Goal: Transaction & Acquisition: Book appointment/travel/reservation

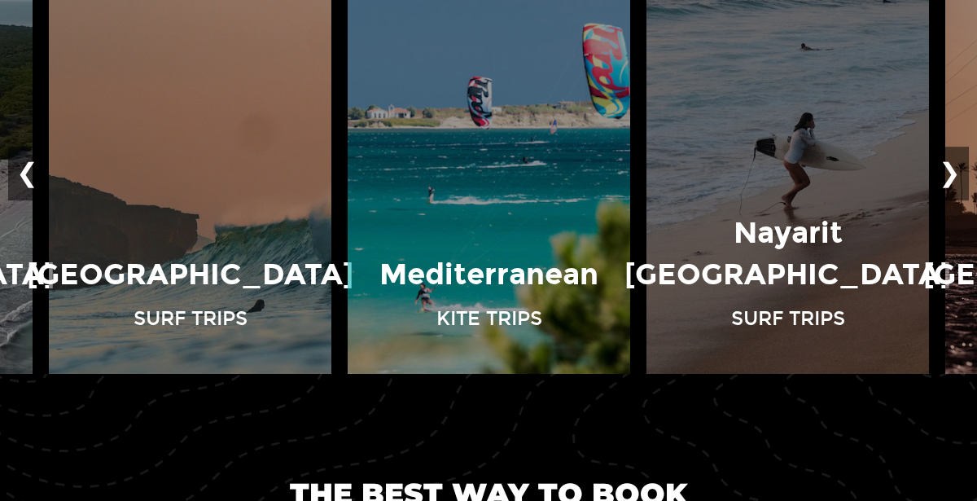
scroll to position [1121, 0]
click at [947, 171] on button "❯" at bounding box center [950, 174] width 38 height 54
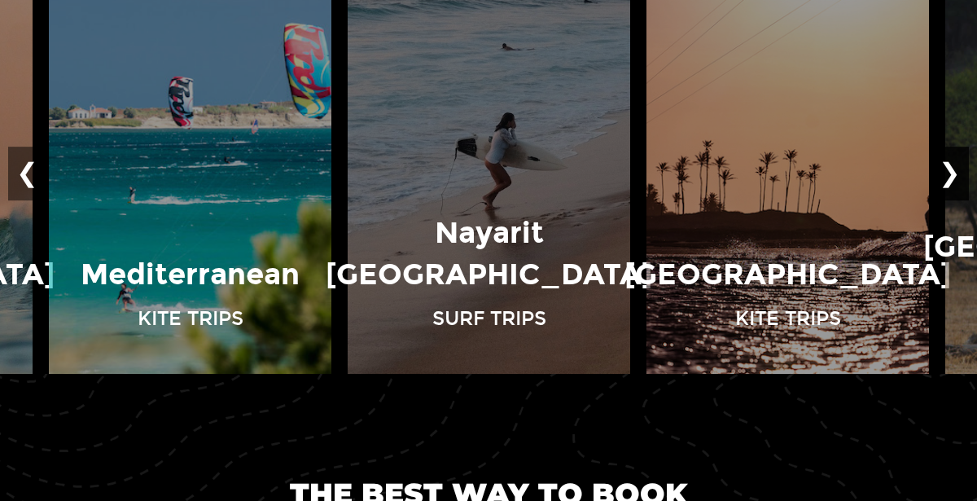
click at [947, 171] on button "❯" at bounding box center [950, 174] width 38 height 54
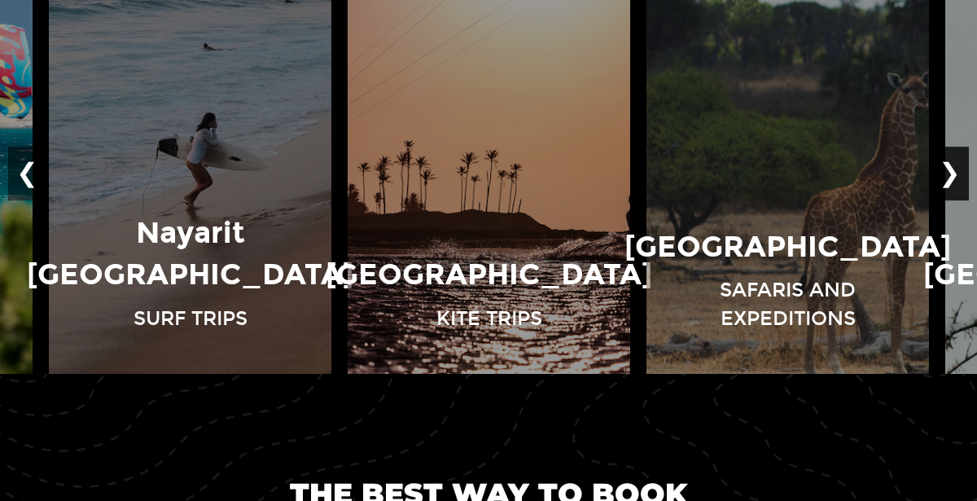
click at [947, 171] on button "❯" at bounding box center [950, 174] width 38 height 54
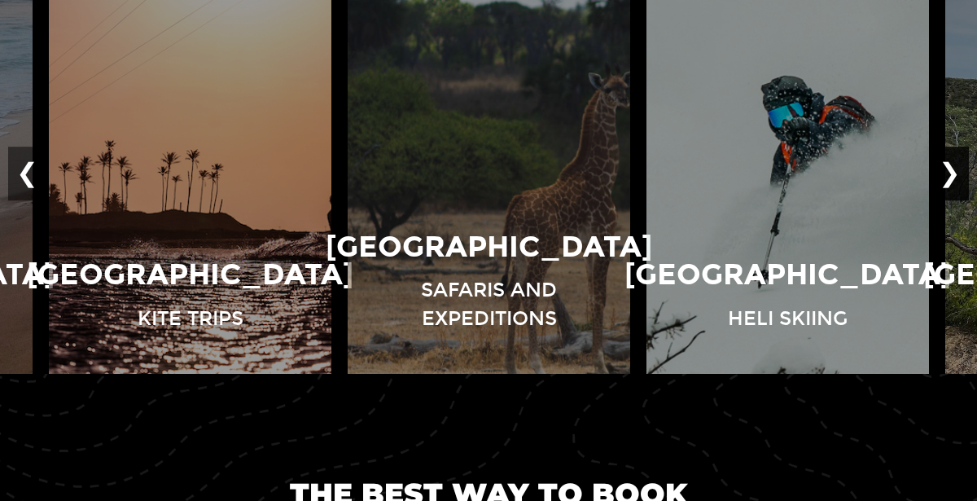
click at [947, 171] on button "❯" at bounding box center [950, 174] width 38 height 54
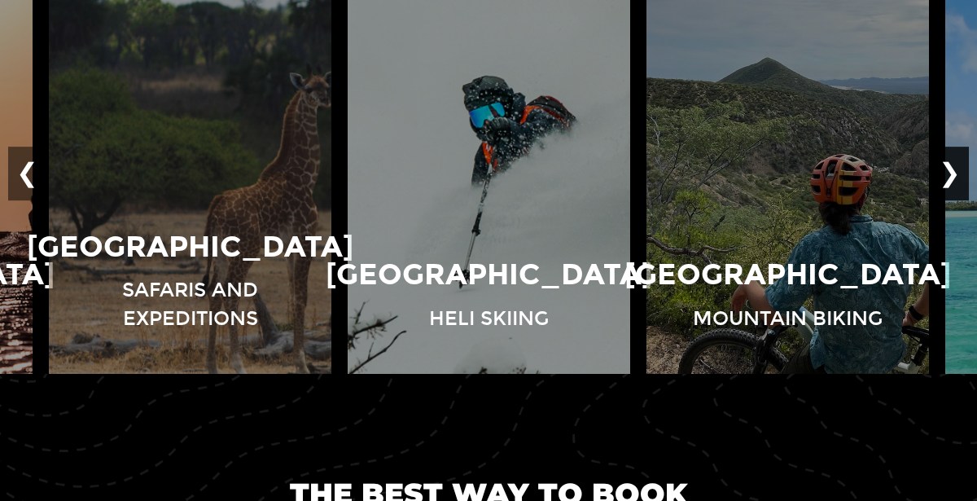
click at [947, 171] on button "❯" at bounding box center [950, 174] width 38 height 54
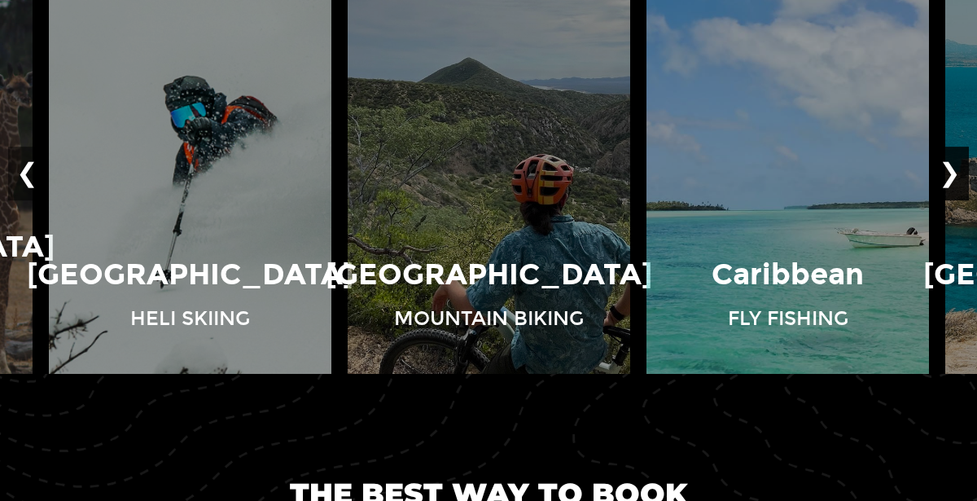
click at [947, 171] on button "❯" at bounding box center [950, 174] width 38 height 54
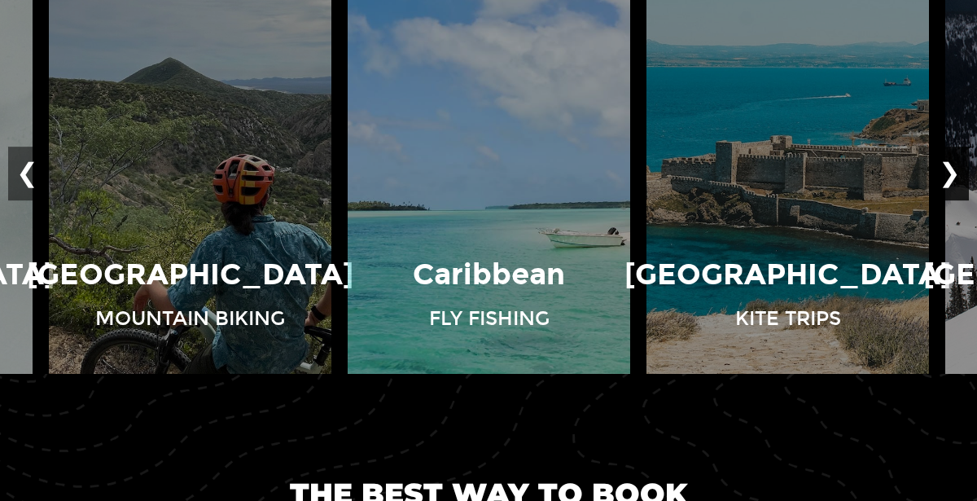
click at [947, 171] on button "❯" at bounding box center [950, 174] width 38 height 54
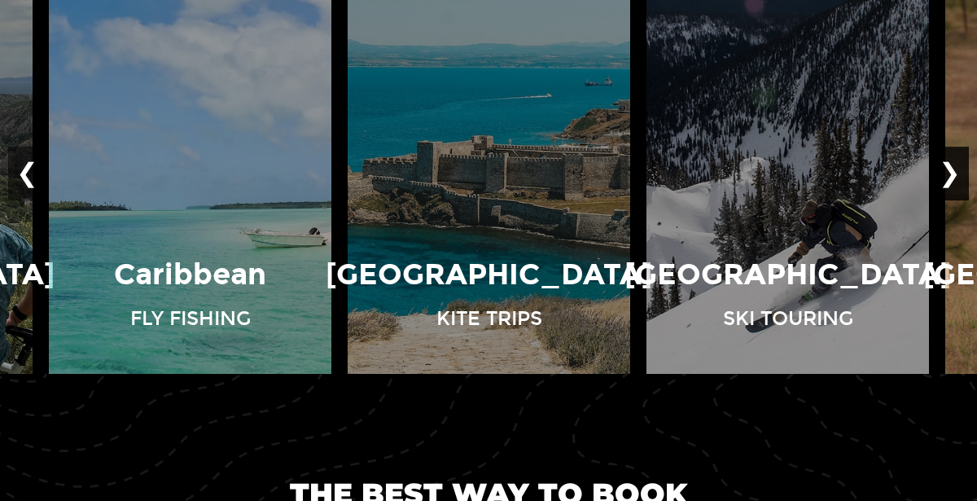
click at [947, 171] on button "❯" at bounding box center [950, 174] width 38 height 54
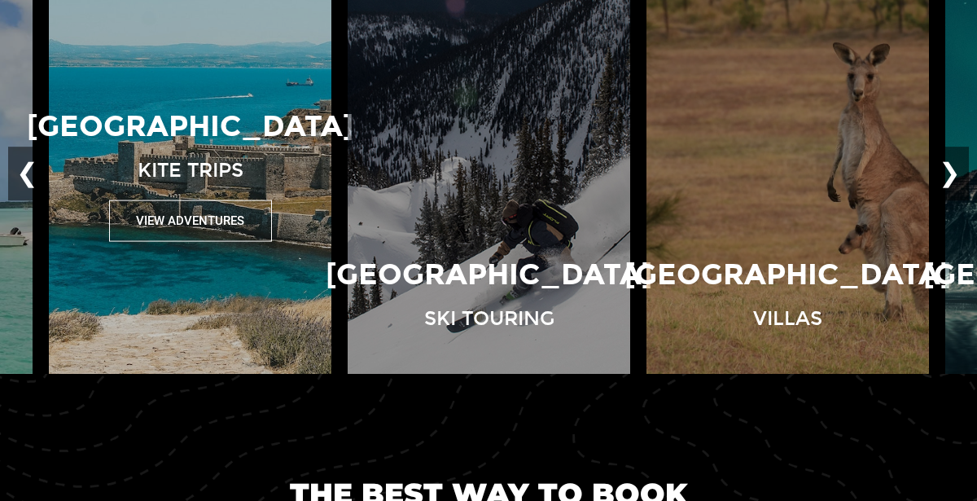
click at [296, 185] on div "Turkey Kite Trips View Adventures" at bounding box center [190, 174] width 299 height 136
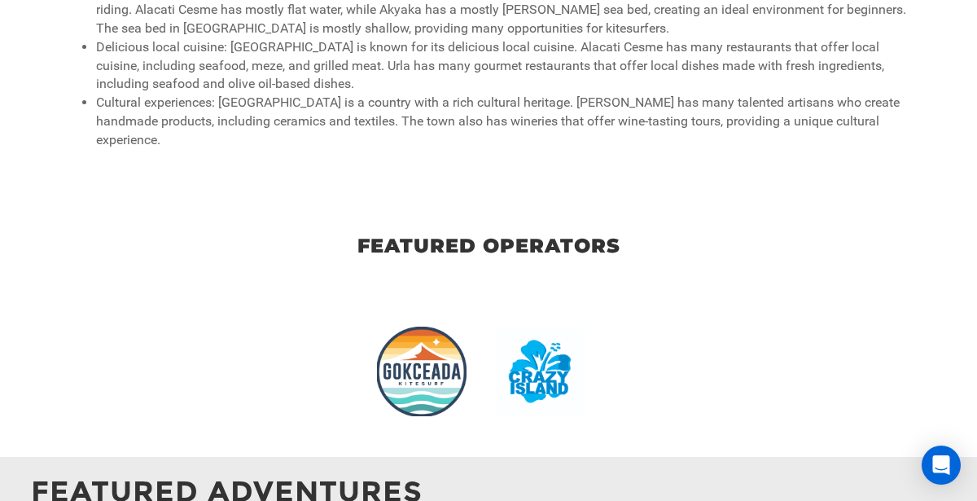
scroll to position [1562, 0]
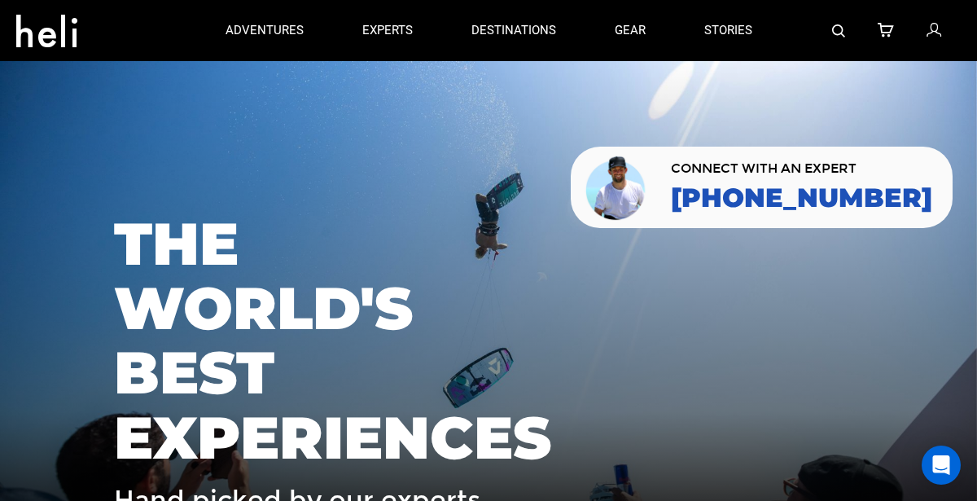
click at [141, 41] on div at bounding box center [106, 31] width 180 height 59
drag, startPoint x: 24, startPoint y: 0, endPoint x: 209, endPoint y: 70, distance: 197.0
drag, startPoint x: 209, startPoint y: 70, endPoint x: 250, endPoint y: 75, distance: 41.8
click at [250, 75] on div at bounding box center [488, 311] width 977 height 501
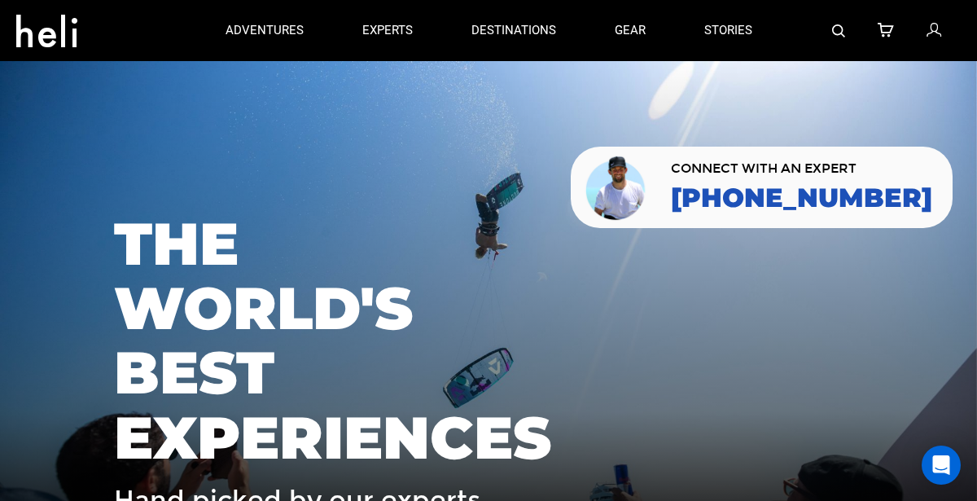
click at [244, 140] on div at bounding box center [488, 311] width 977 height 501
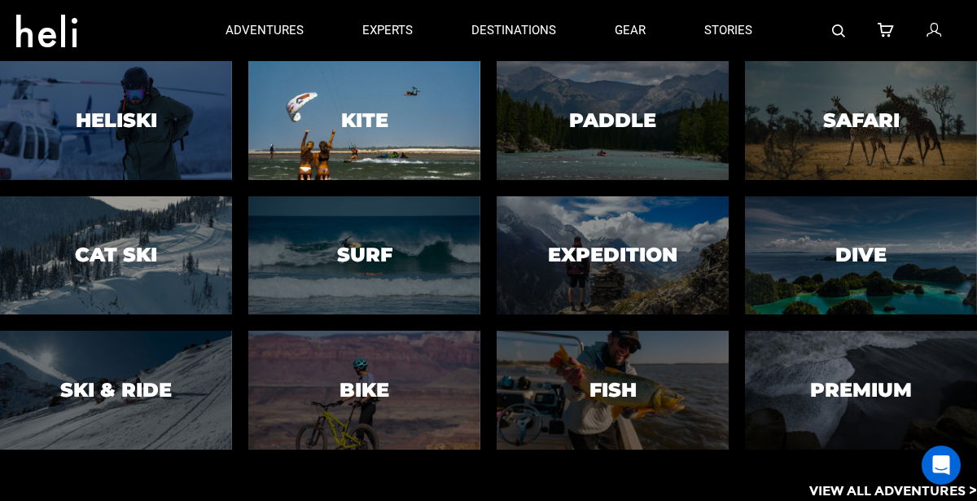
drag, startPoint x: 250, startPoint y: 75, endPoint x: 290, endPoint y: 84, distance: 40.9
click at [290, 0] on div "adventures adventures experts destinations gear stories search cart sign in Hel…" at bounding box center [488, 0] width 977 height 0
click at [319, 94] on div at bounding box center [364, 120] width 237 height 121
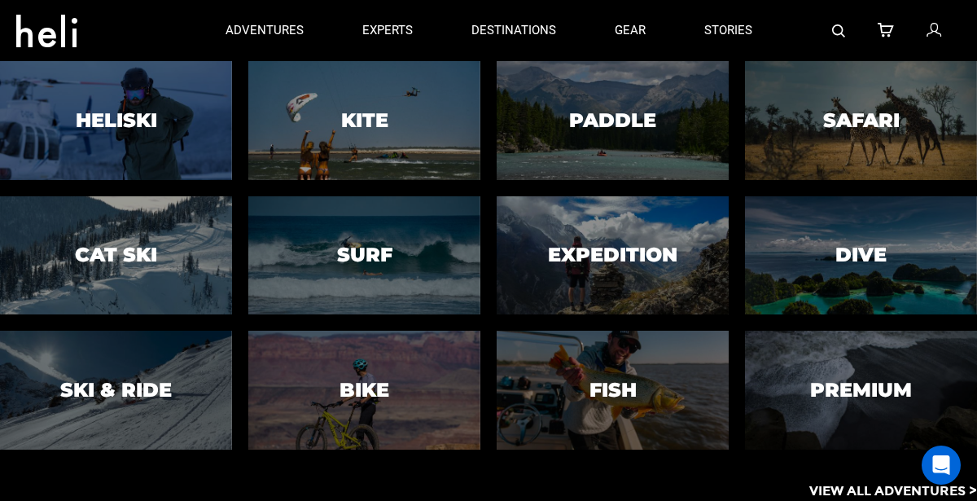
click at [342, 112] on div "Heliski Cat Ski Ski & Ride Kite Surf Bike Paddle Expedition Fish Safari Dive Pr…" at bounding box center [488, 255] width 977 height 389
click at [359, 121] on div "Heliski Cat Ski Ski & Ride Kite Surf Bike Paddle Expedition Fish Safari Dive Pr…" at bounding box center [488, 255] width 977 height 389
click at [357, 100] on div "Heliski Cat Ski Ski & Ride Kite Surf Bike Paddle Expedition Fish Safari Dive Pr…" at bounding box center [488, 255] width 977 height 389
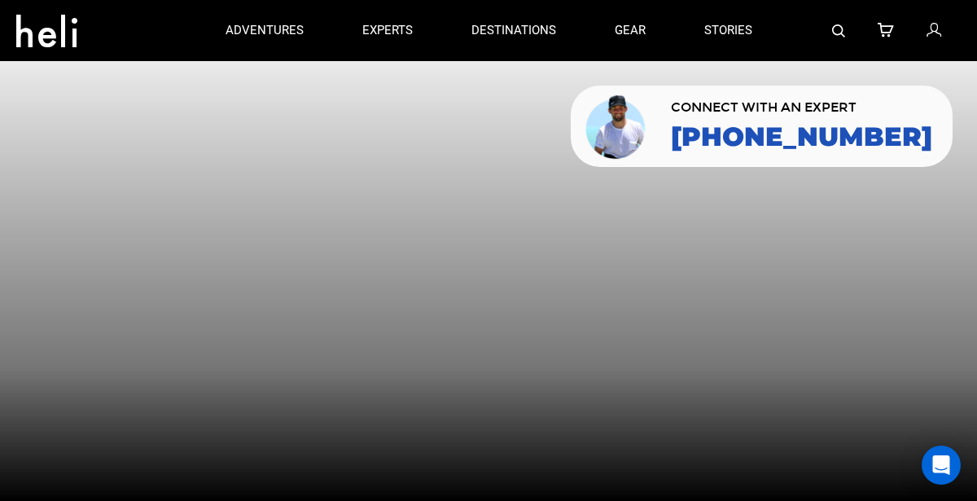
drag, startPoint x: 357, startPoint y: 100, endPoint x: 373, endPoint y: 156, distance: 57.7
click at [373, 156] on div at bounding box center [488, 281] width 977 height 440
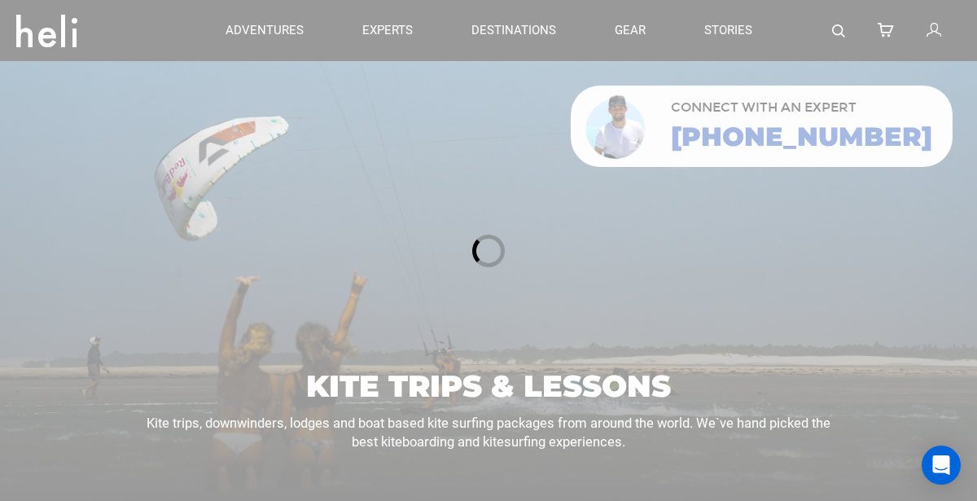
click at [371, 159] on div at bounding box center [488, 250] width 977 height 501
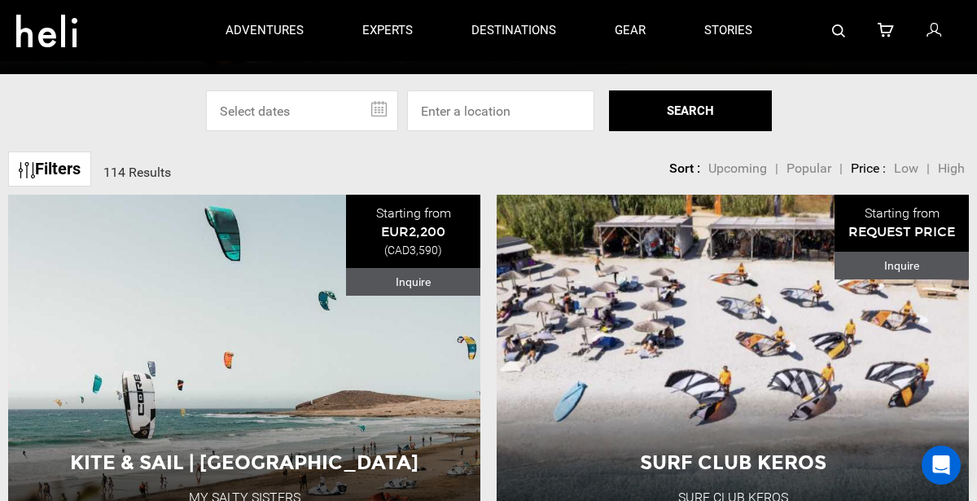
scroll to position [429, 0]
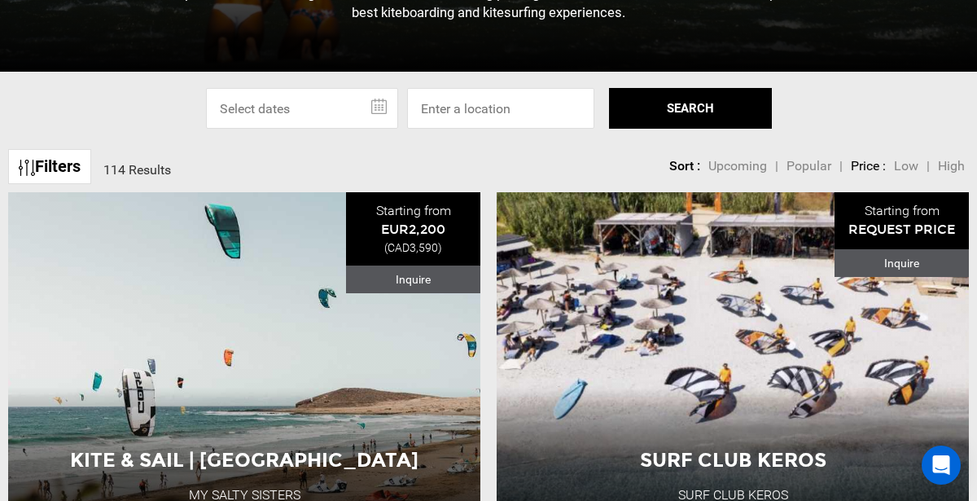
click at [365, 111] on input "text" at bounding box center [302, 108] width 192 height 41
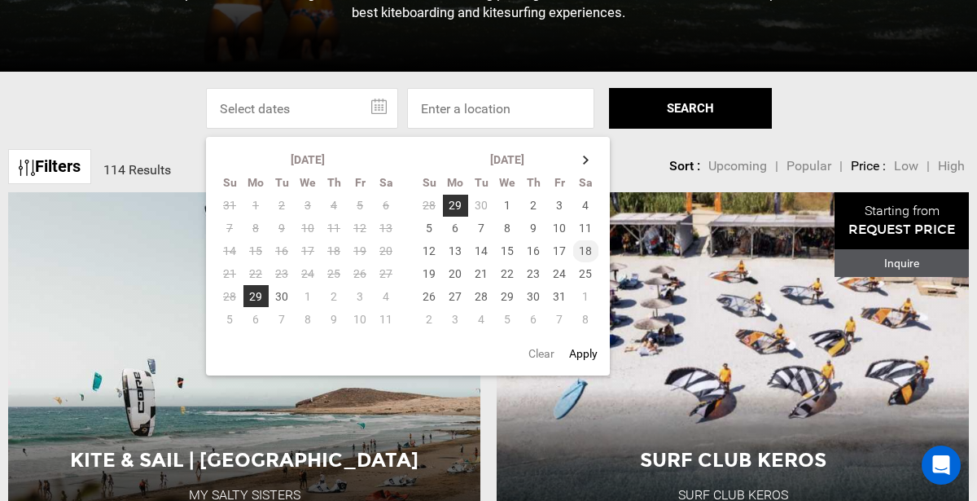
click at [584, 260] on td "18" at bounding box center [586, 250] width 27 height 23
click at [581, 166] on th at bounding box center [586, 159] width 26 height 23
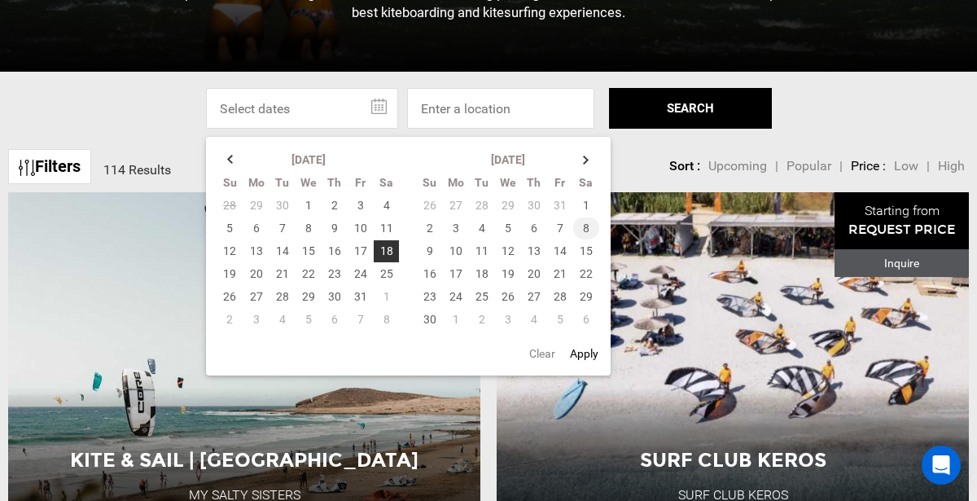
click at [582, 224] on td "8" at bounding box center [586, 228] width 27 height 23
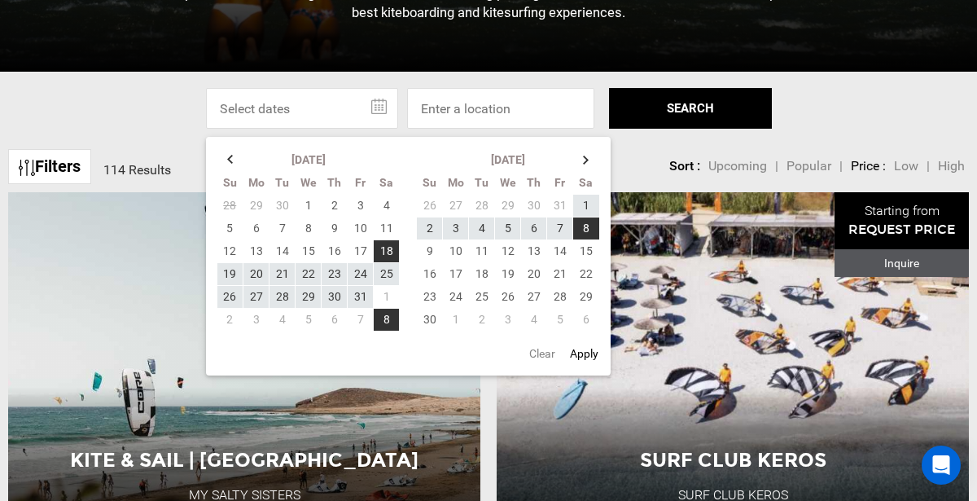
click at [729, 111] on button "SEARCH" at bounding box center [690, 108] width 163 height 41
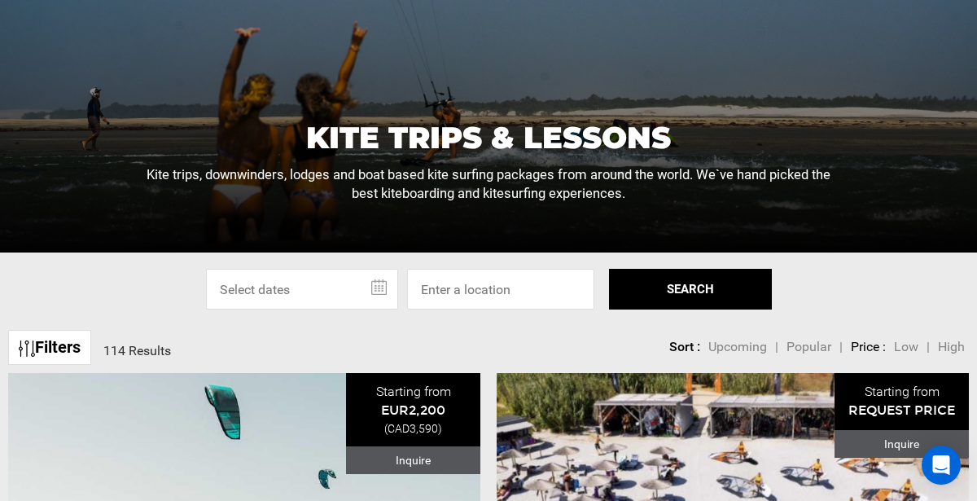
scroll to position [248, 0]
click at [376, 292] on input "text" at bounding box center [302, 289] width 192 height 41
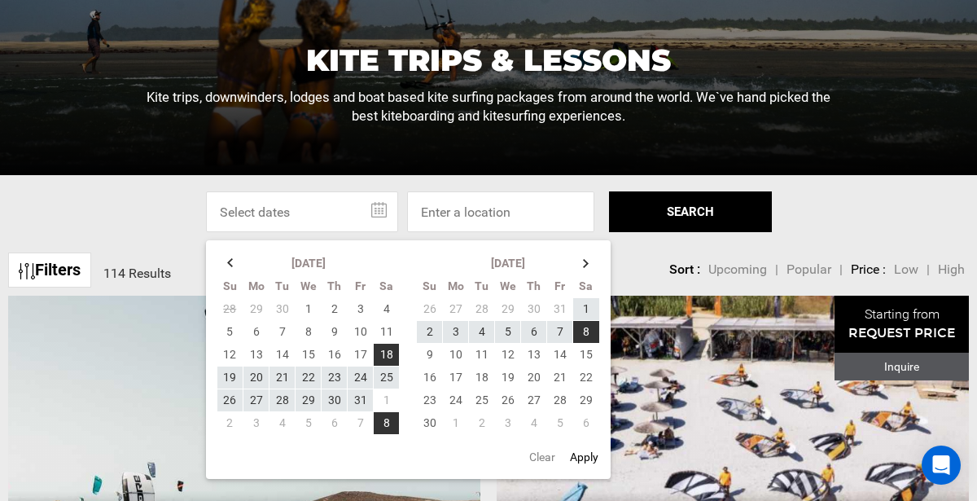
scroll to position [327, 0]
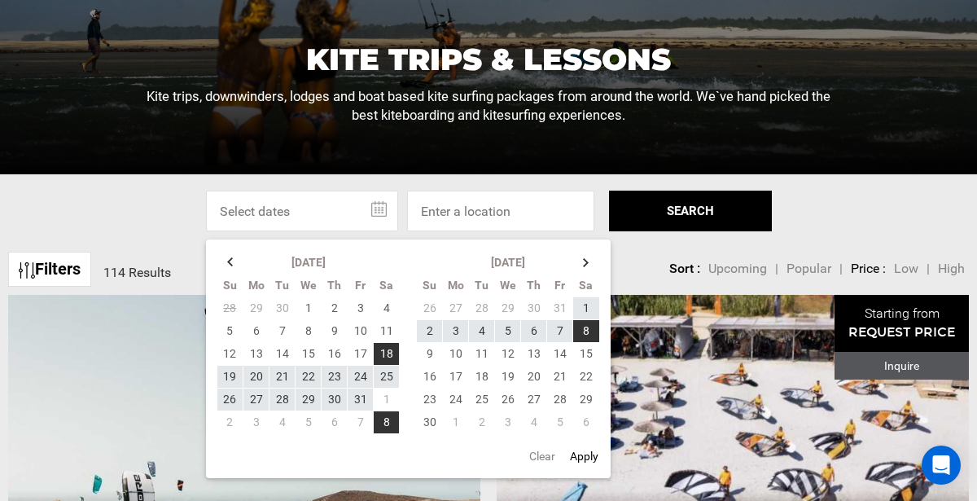
click at [722, 197] on button "SEARCH" at bounding box center [690, 211] width 163 height 41
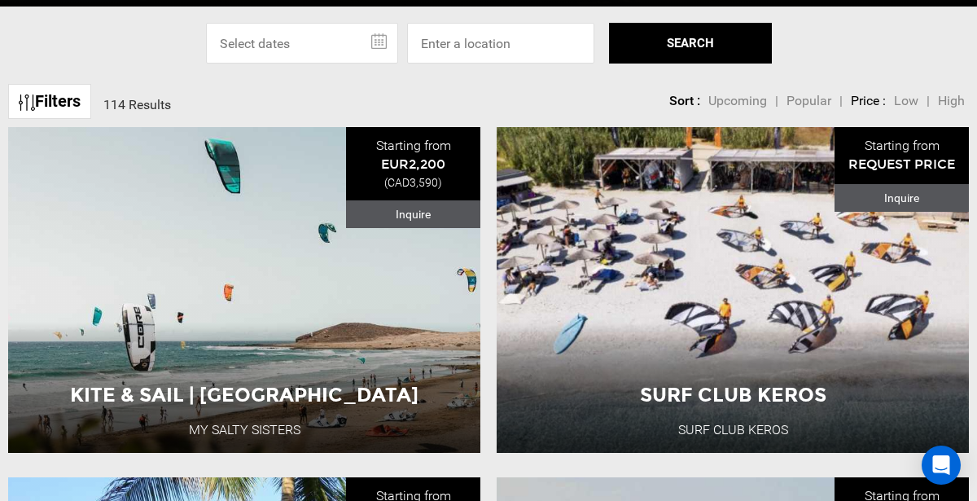
scroll to position [495, 0]
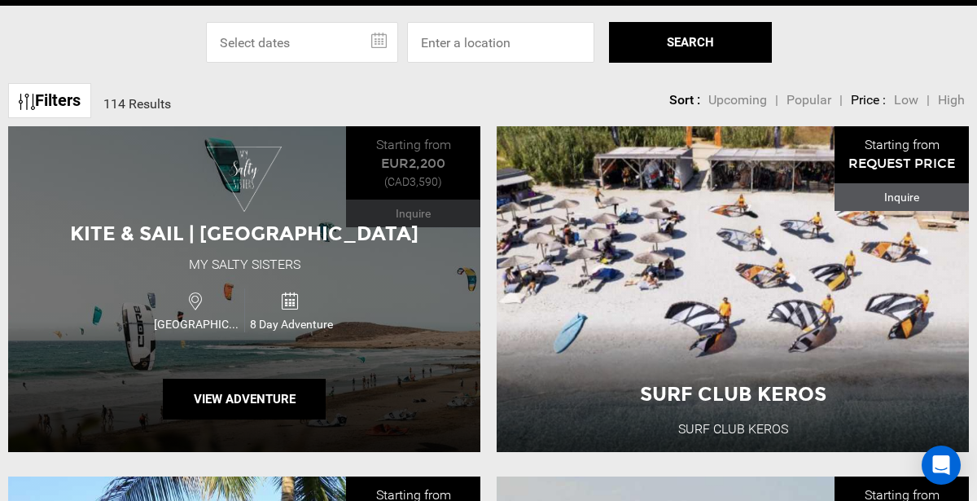
click at [45, 205] on div "Kite & Sail | [GEOGRAPHIC_DATA] My Salty Sisters [GEOGRAPHIC_DATA] 8 Day Advent…" at bounding box center [244, 289] width 472 height 326
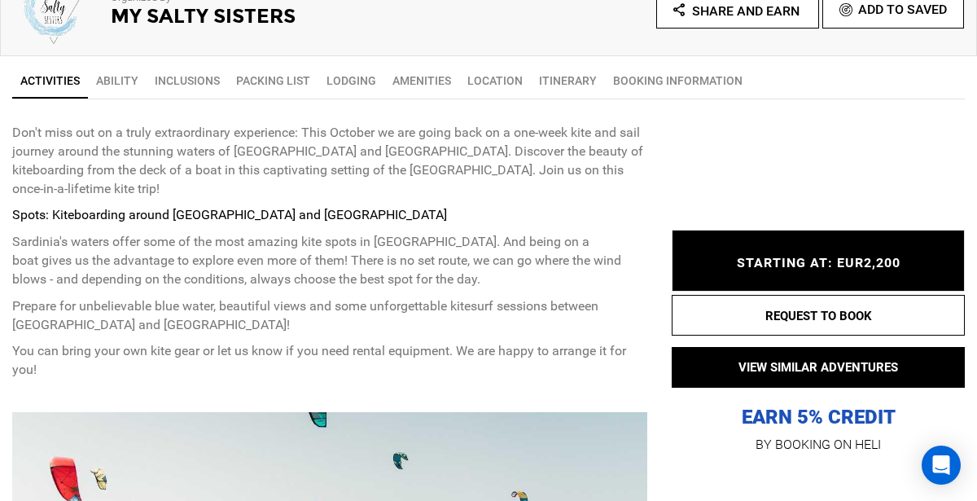
scroll to position [585, 0]
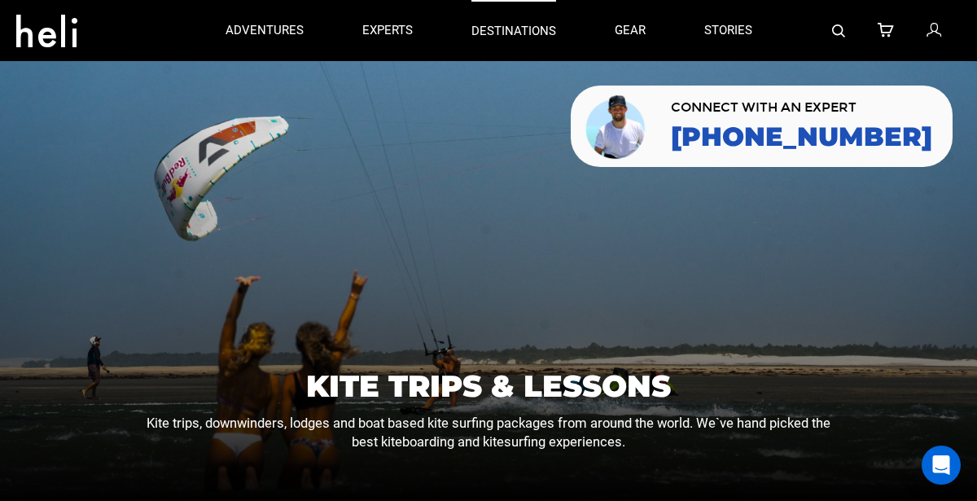
click at [527, 58] on link "destinations" at bounding box center [514, 30] width 85 height 61
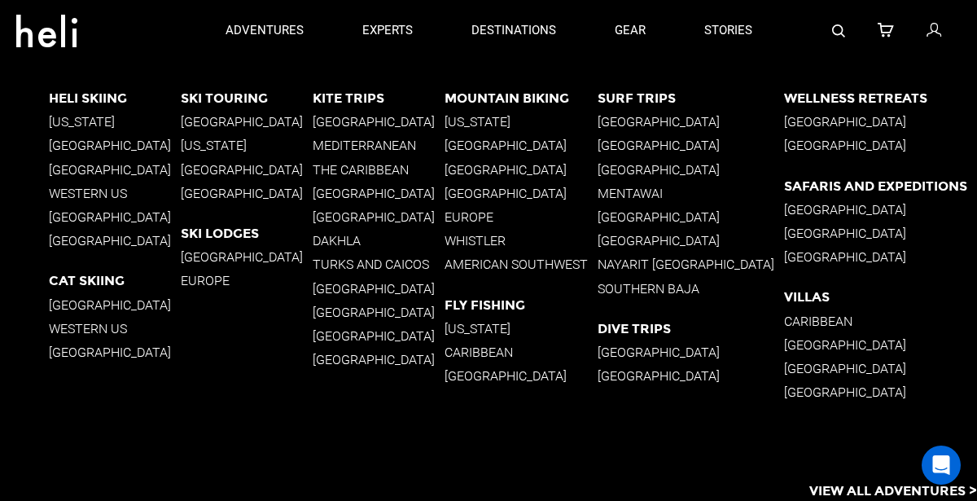
click at [335, 168] on p "The Caribbean" at bounding box center [379, 169] width 132 height 15
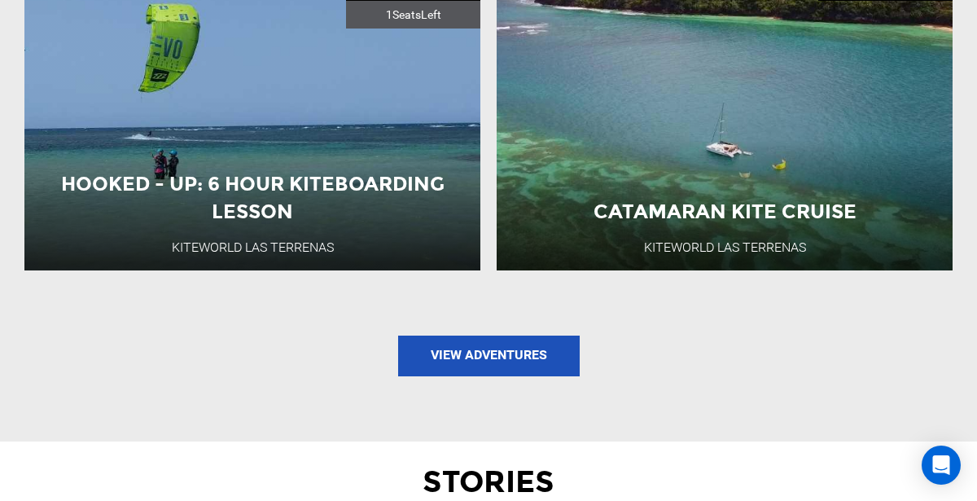
scroll to position [2088, 0]
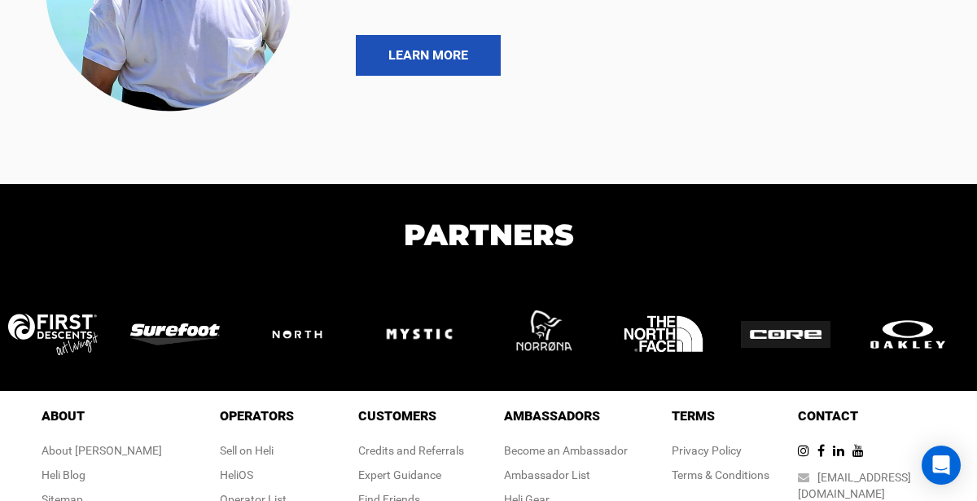
scroll to position [6366, 0]
